Goal: Task Accomplishment & Management: Manage account settings

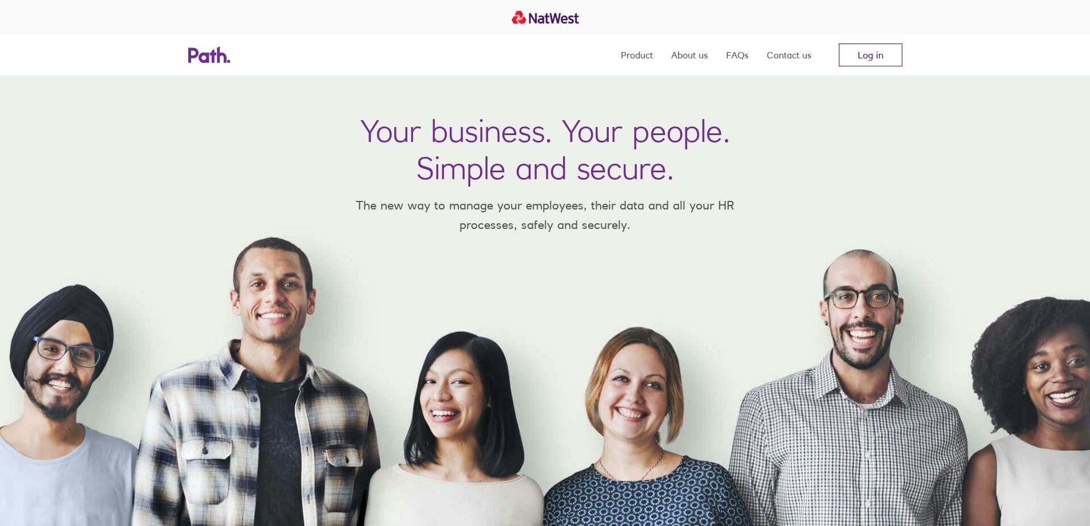
click at [868, 53] on link "Log in" at bounding box center [871, 55] width 64 height 23
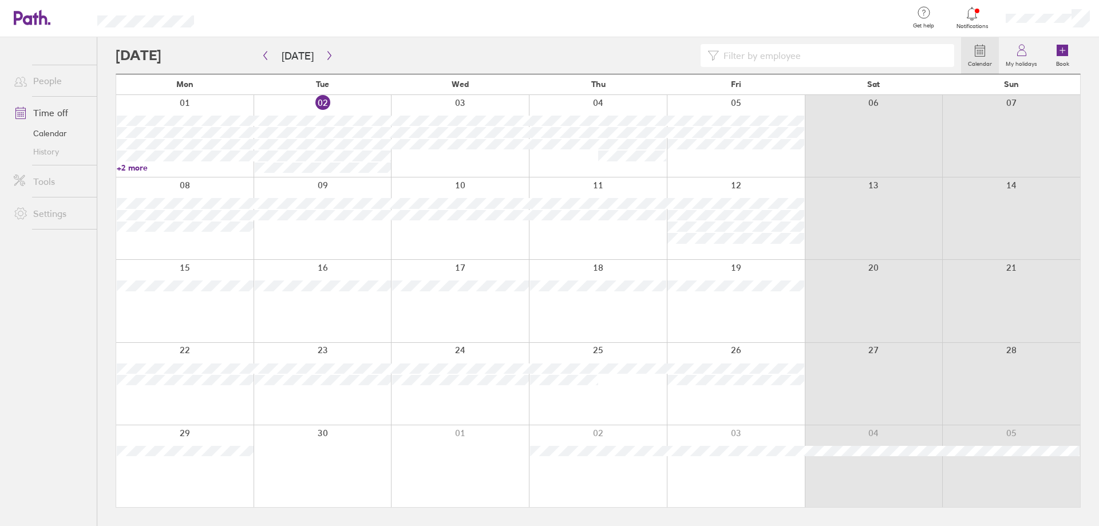
click at [140, 167] on link "+2 more" at bounding box center [185, 168] width 137 height 10
click at [558, 58] on div at bounding box center [538, 55] width 845 height 23
click at [126, 170] on link "+2 more" at bounding box center [185, 168] width 137 height 10
click at [393, 47] on div at bounding box center [538, 55] width 845 height 23
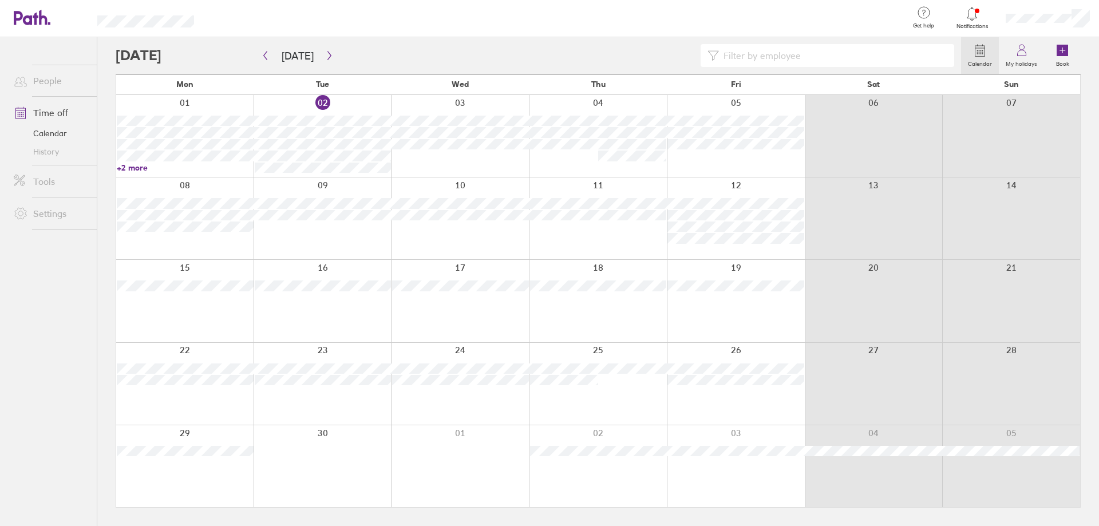
click at [56, 110] on link "Time off" at bounding box center [51, 112] width 92 height 23
click at [1023, 49] on icon at bounding box center [1022, 51] width 14 height 14
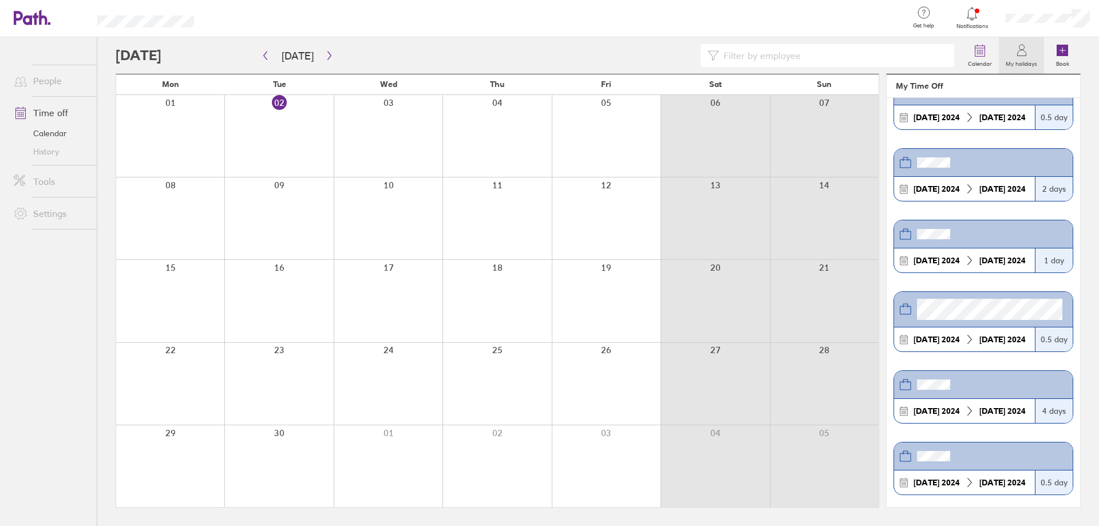
scroll to position [1192, 0]
